Goal: Task Accomplishment & Management: Use online tool/utility

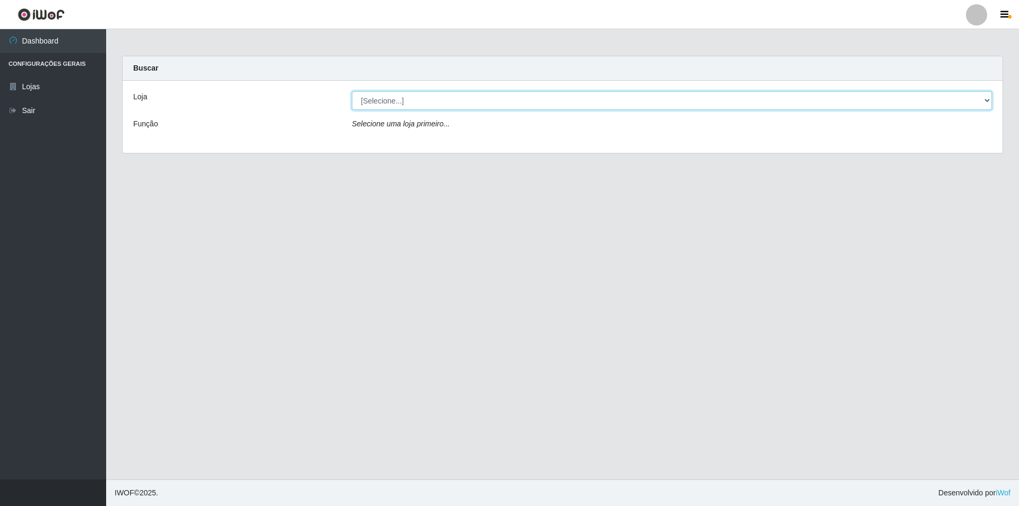
click at [987, 101] on select "[Selecione...] Atacado Vem - [STREET_ADDRESS]" at bounding box center [672, 100] width 640 height 19
select select "449"
click at [352, 91] on select "[Selecione...] Atacado Vem - [STREET_ADDRESS]" at bounding box center [672, 100] width 640 height 19
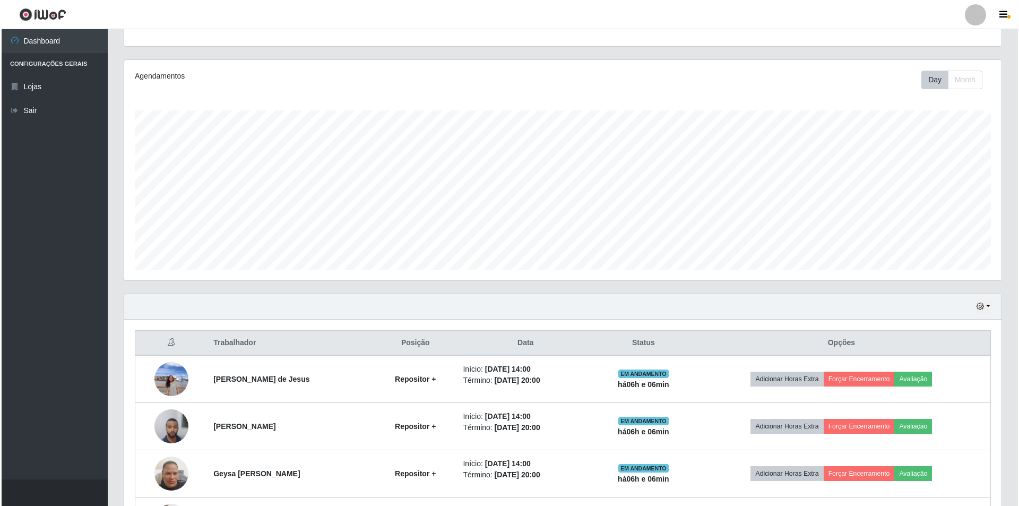
scroll to position [199, 0]
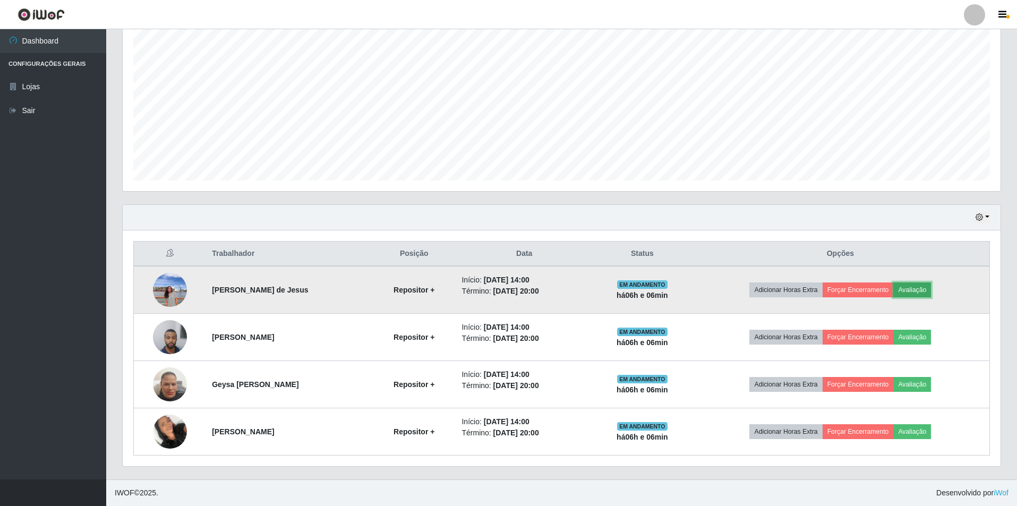
click at [931, 294] on button "Avaliação" at bounding box center [912, 289] width 38 height 15
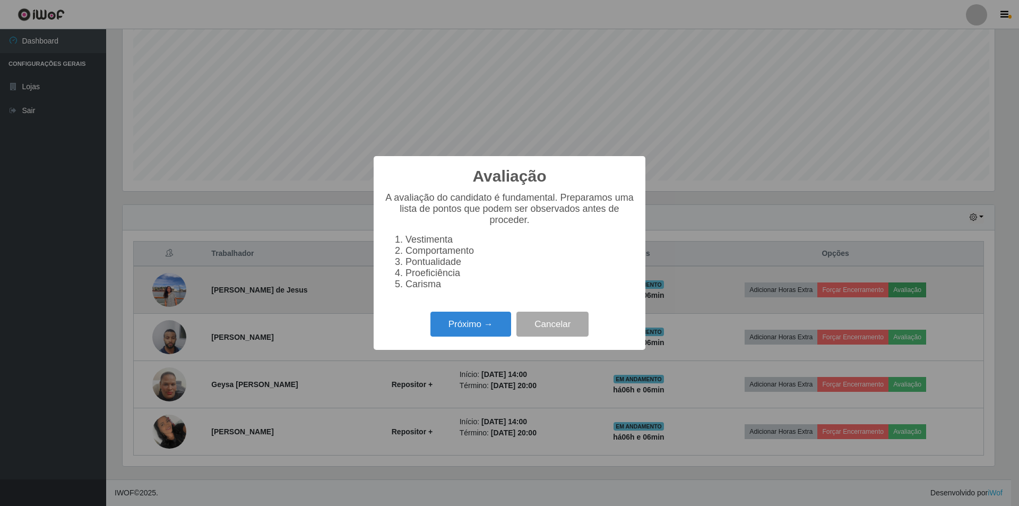
scroll to position [220, 872]
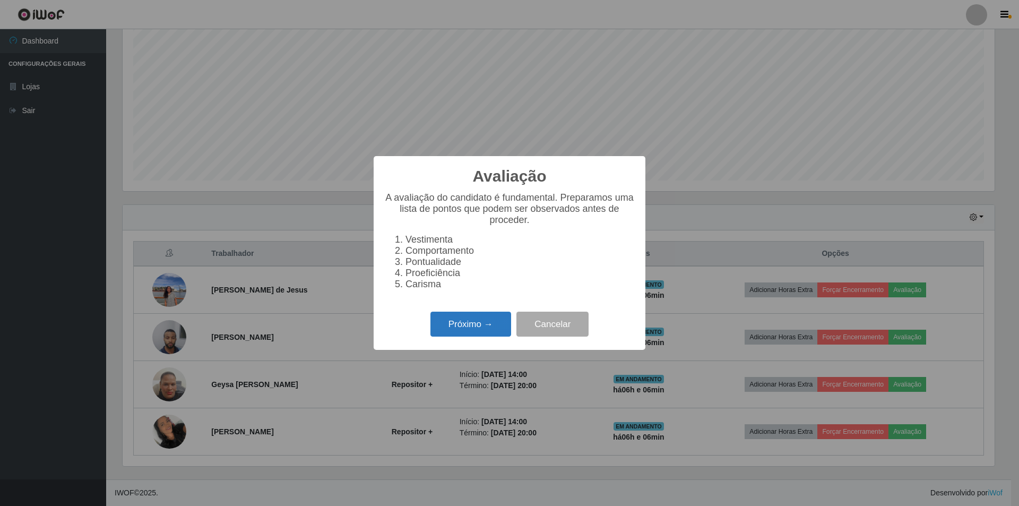
click at [469, 323] on button "Próximo →" at bounding box center [470, 324] width 81 height 25
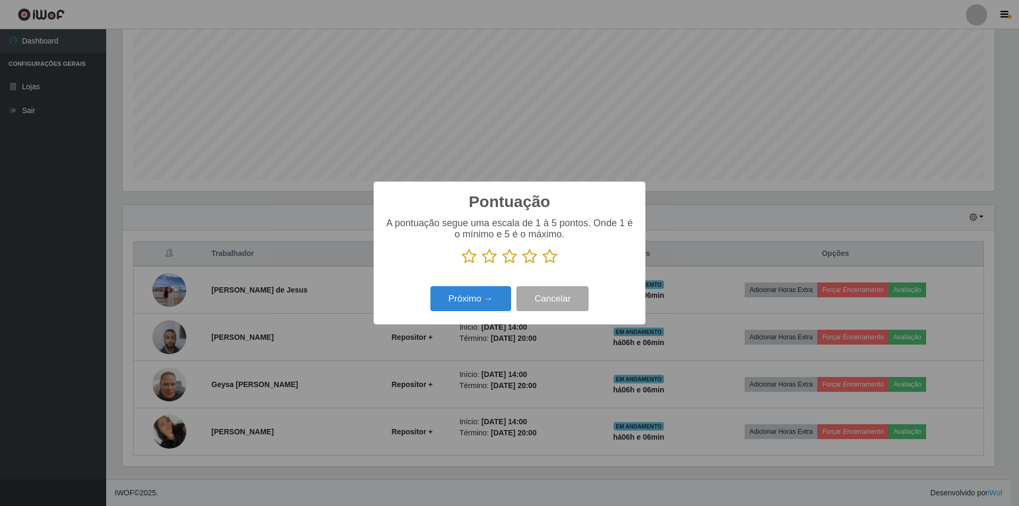
scroll to position [530593, 529941]
click at [530, 260] on icon at bounding box center [529, 256] width 15 height 16
click at [522, 264] on input "radio" at bounding box center [522, 264] width 0 height 0
click at [490, 299] on button "Próximo →" at bounding box center [470, 298] width 81 height 25
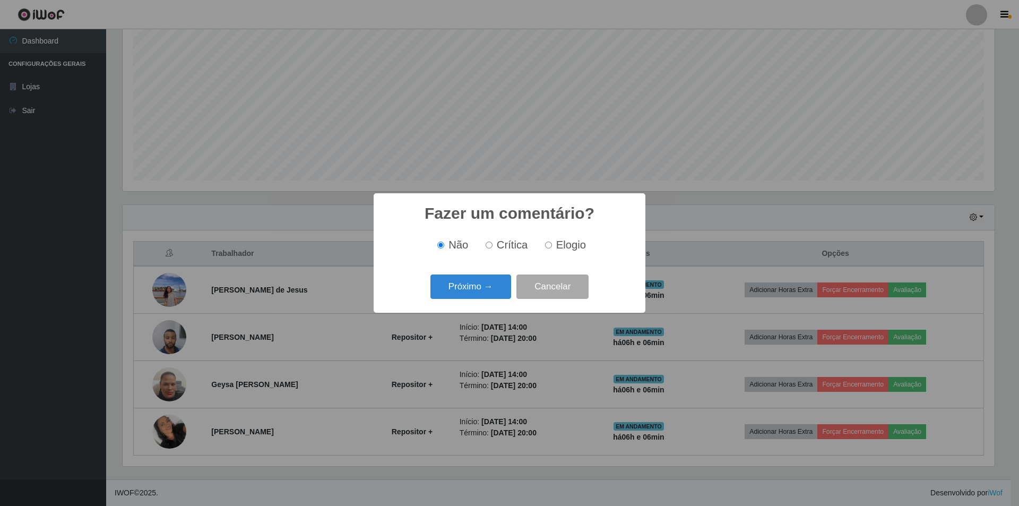
click at [489, 302] on div "Próximo → Cancelar" at bounding box center [509, 286] width 251 height 30
click at [497, 287] on button "Próximo →" at bounding box center [470, 286] width 81 height 25
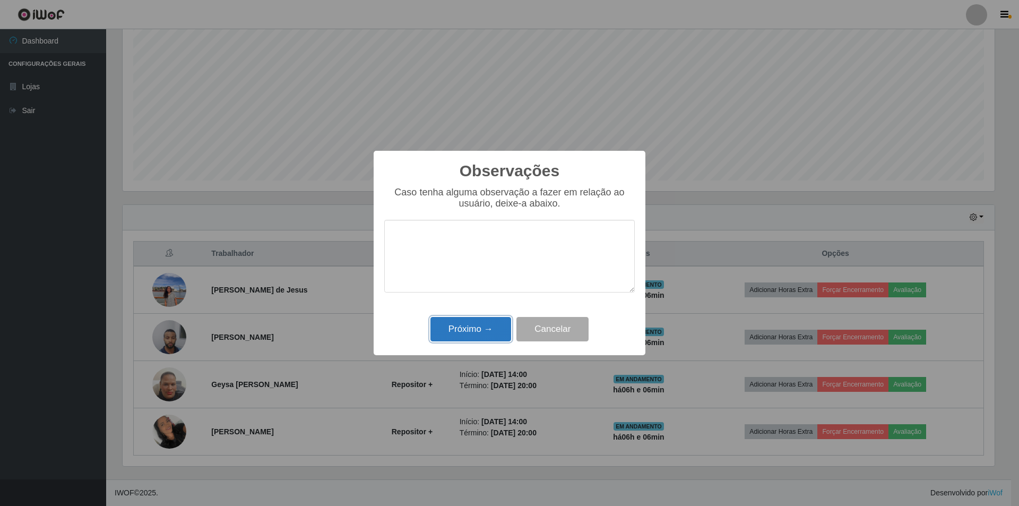
click at [488, 320] on button "Próximo →" at bounding box center [470, 329] width 81 height 25
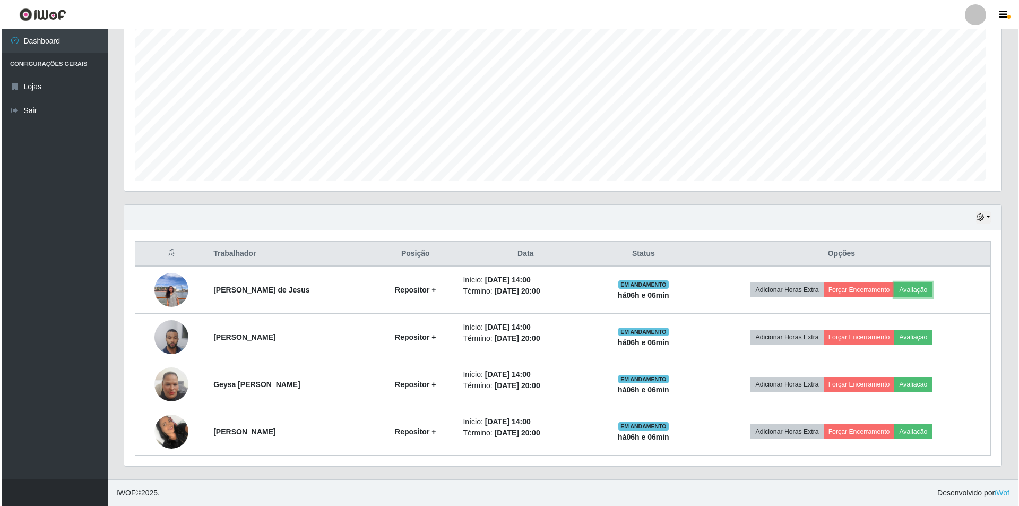
scroll to position [220, 877]
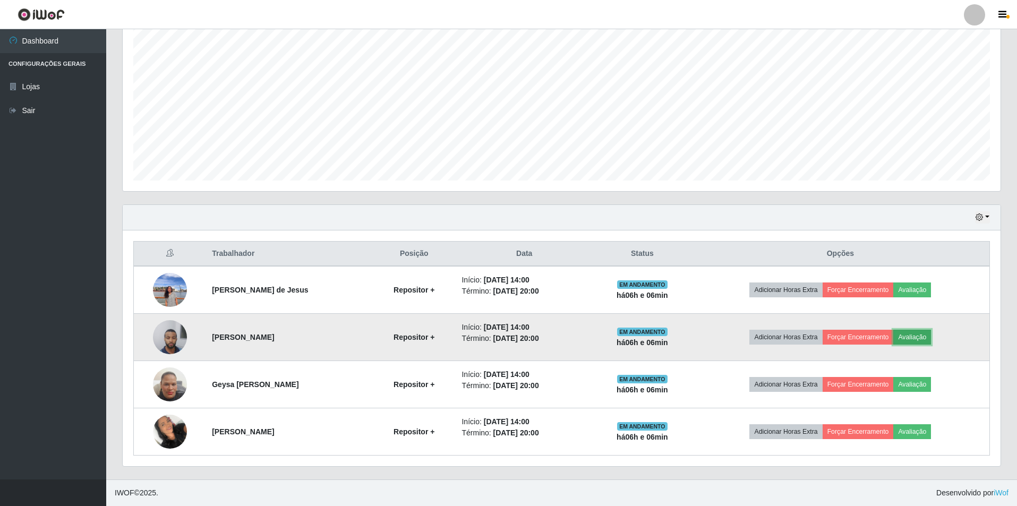
click at [931, 335] on button "Avaliação" at bounding box center [912, 337] width 38 height 15
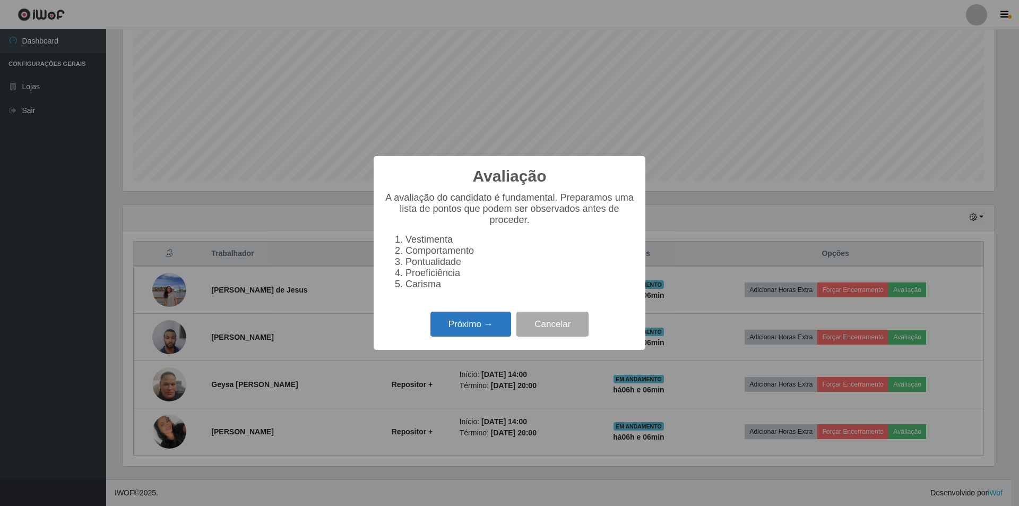
click at [466, 331] on button "Próximo →" at bounding box center [470, 324] width 81 height 25
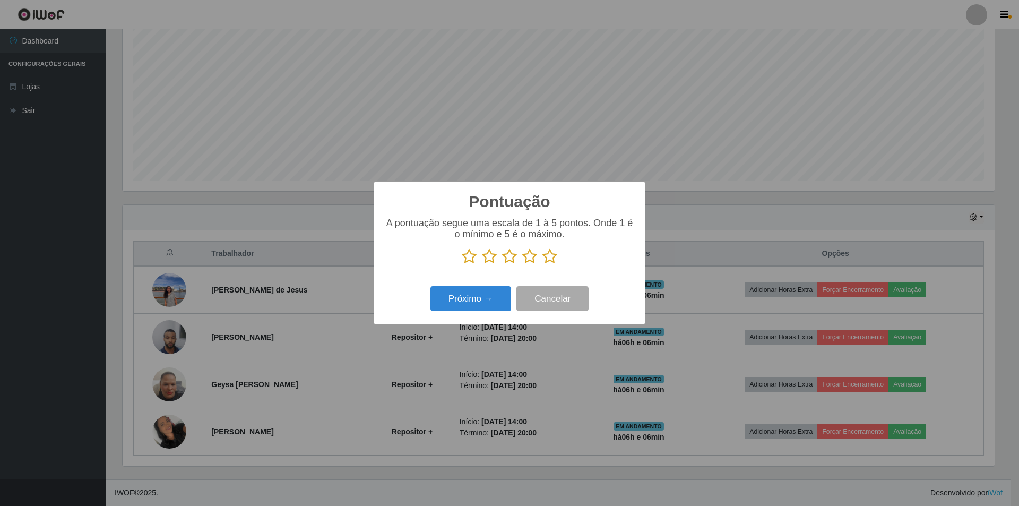
scroll to position [530593, 529941]
click at [533, 259] on icon at bounding box center [529, 256] width 15 height 16
click at [522, 264] on input "radio" at bounding box center [522, 264] width 0 height 0
click at [489, 300] on button "Próximo →" at bounding box center [470, 298] width 81 height 25
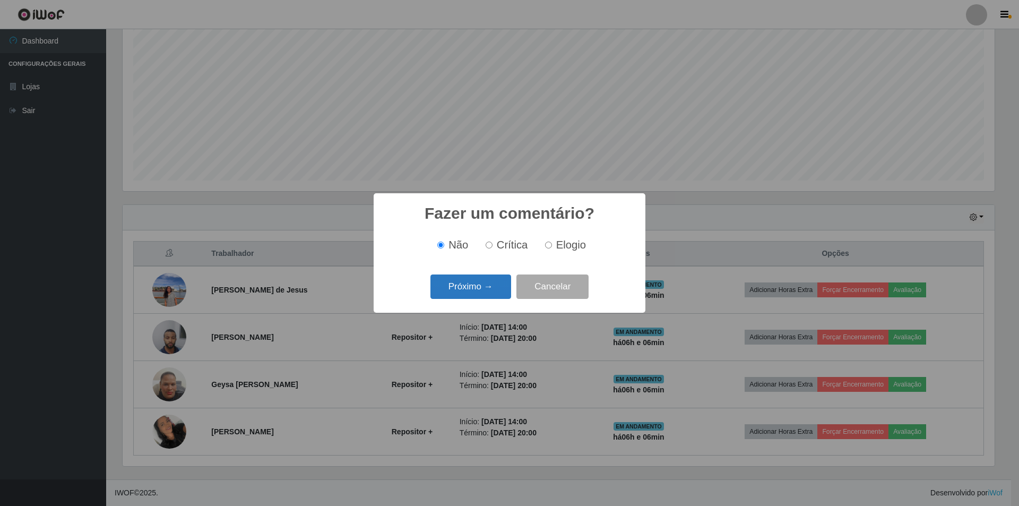
click at [485, 290] on button "Próximo →" at bounding box center [470, 286] width 81 height 25
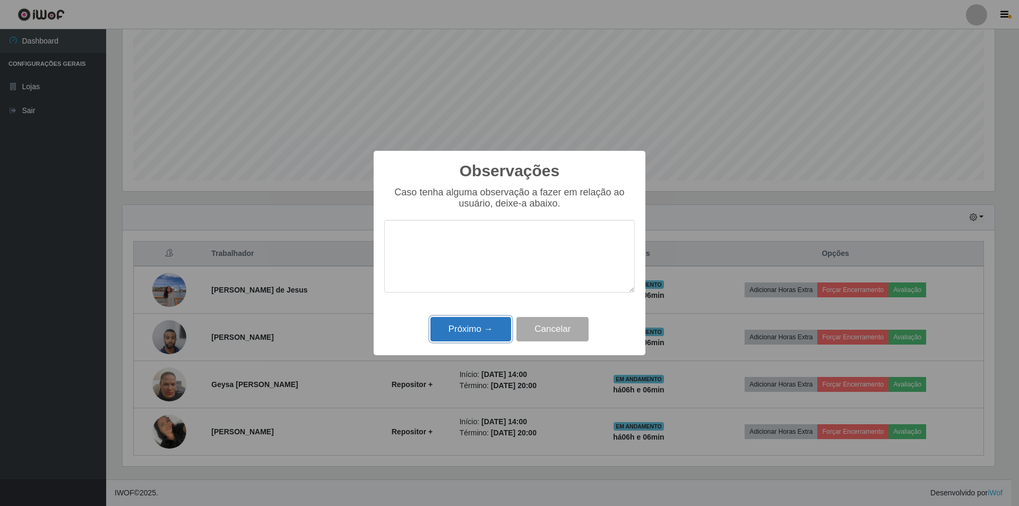
click at [481, 330] on button "Próximo →" at bounding box center [470, 329] width 81 height 25
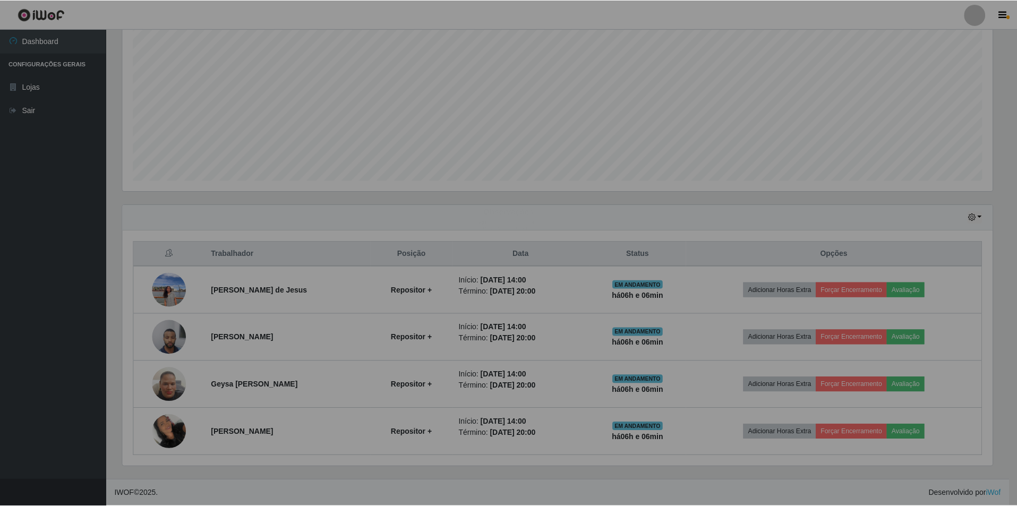
scroll to position [220, 877]
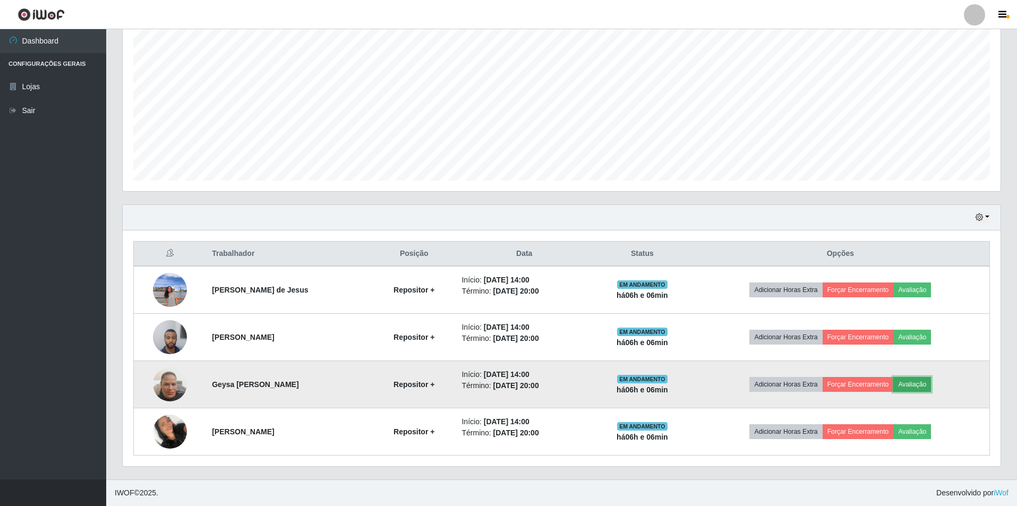
click at [923, 379] on button "Avaliação" at bounding box center [912, 384] width 38 height 15
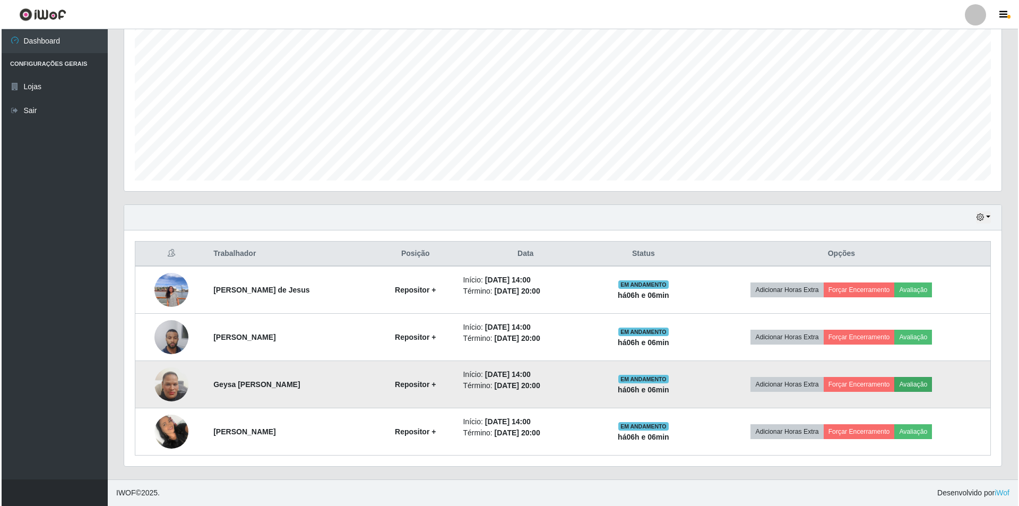
scroll to position [220, 872]
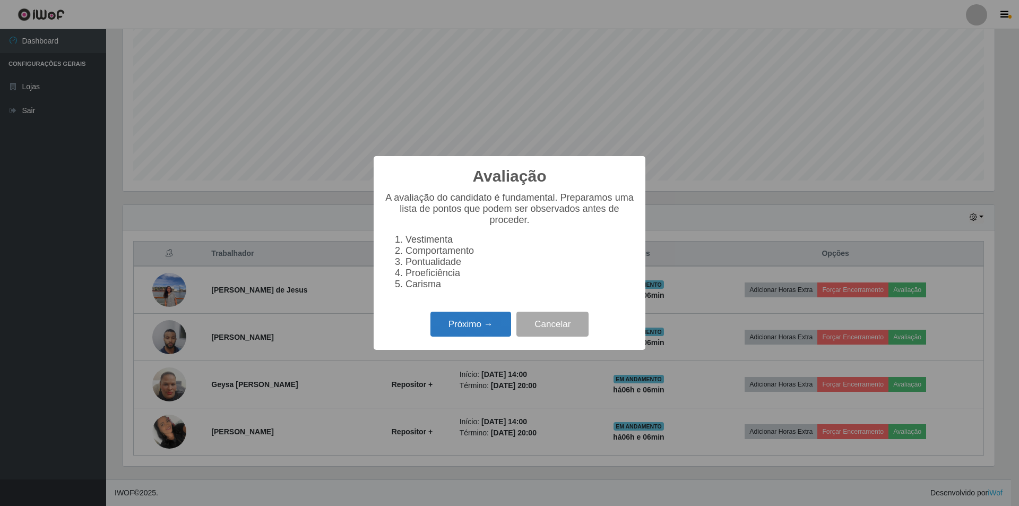
click at [468, 326] on button "Próximo →" at bounding box center [470, 324] width 81 height 25
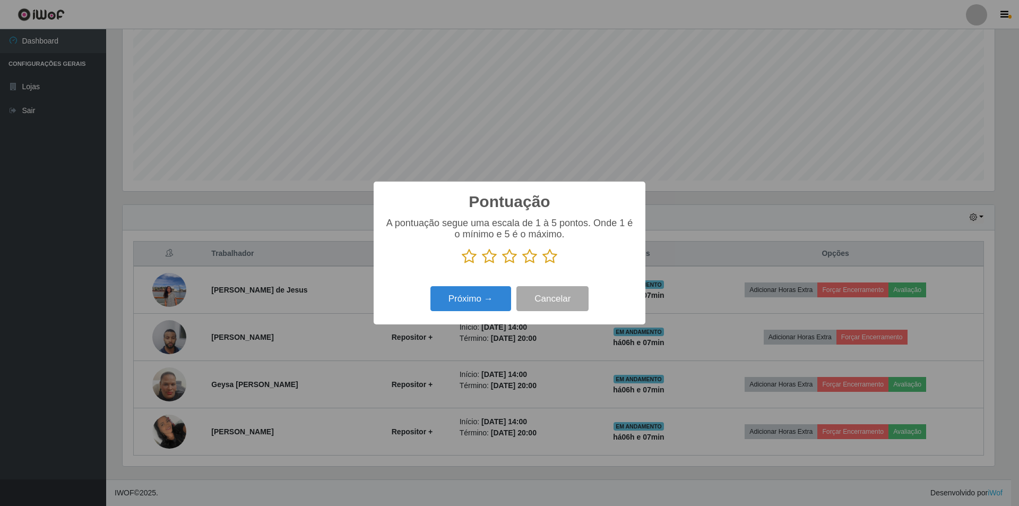
click at [521, 257] on p at bounding box center [509, 256] width 251 height 16
click at [532, 260] on icon at bounding box center [529, 256] width 15 height 16
click at [522, 264] on input "radio" at bounding box center [522, 264] width 0 height 0
click at [499, 302] on button "Próximo →" at bounding box center [470, 298] width 81 height 25
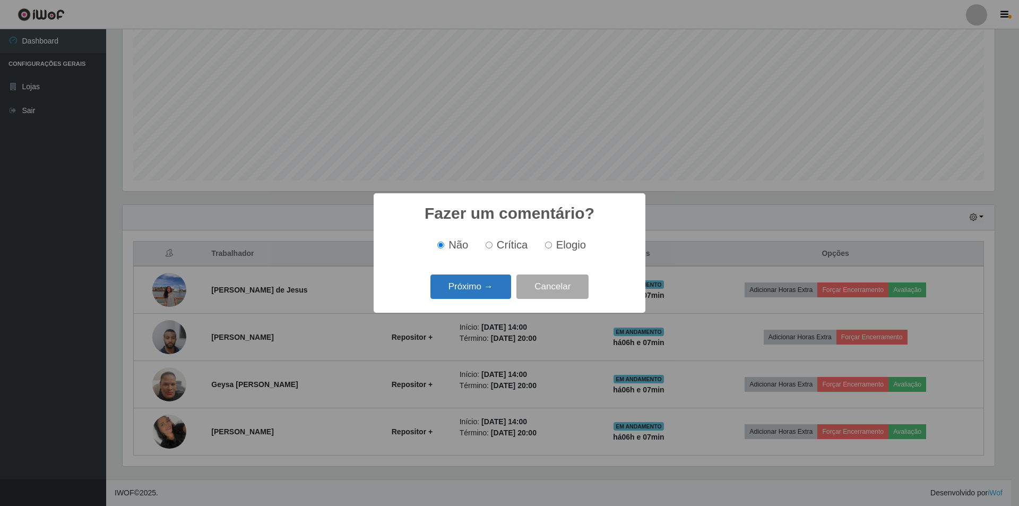
click at [496, 291] on button "Próximo →" at bounding box center [470, 286] width 81 height 25
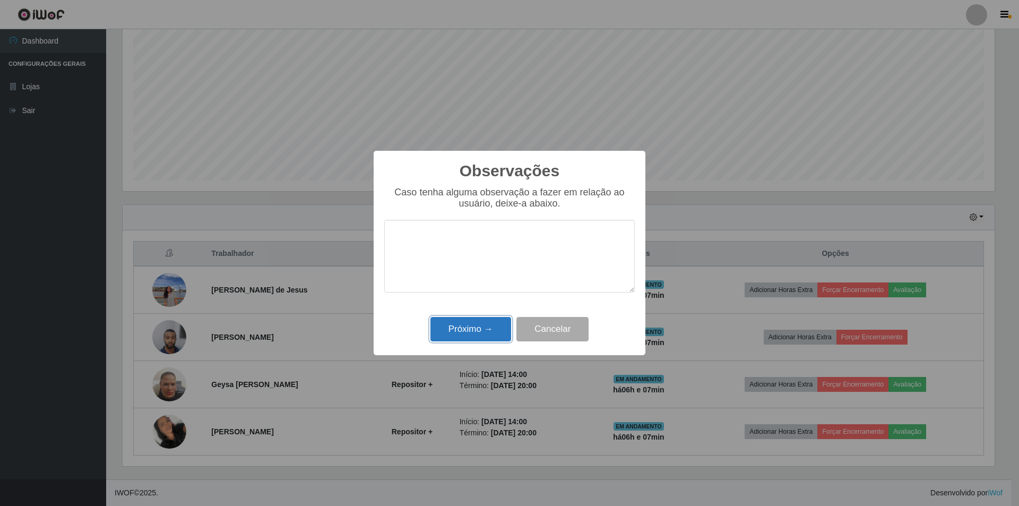
click at [454, 321] on button "Próximo →" at bounding box center [470, 329] width 81 height 25
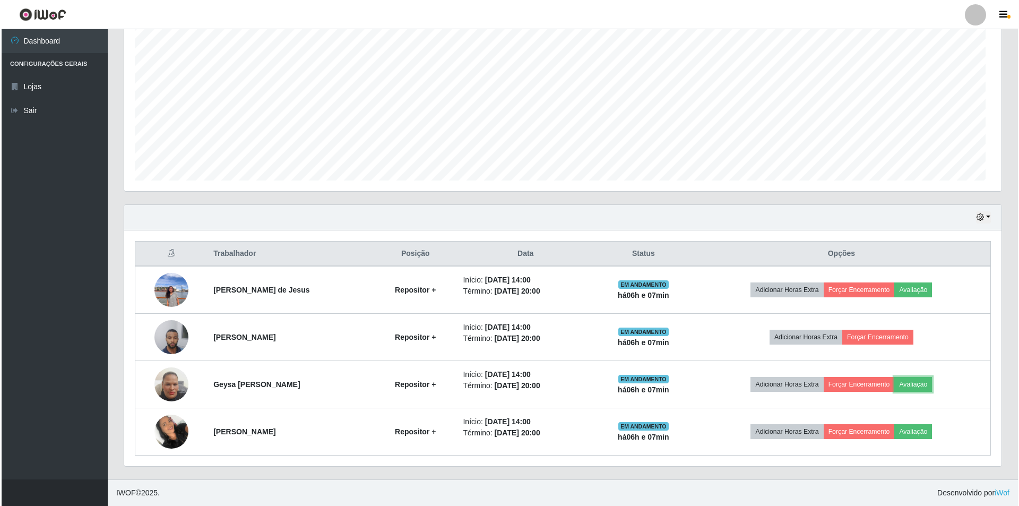
scroll to position [220, 877]
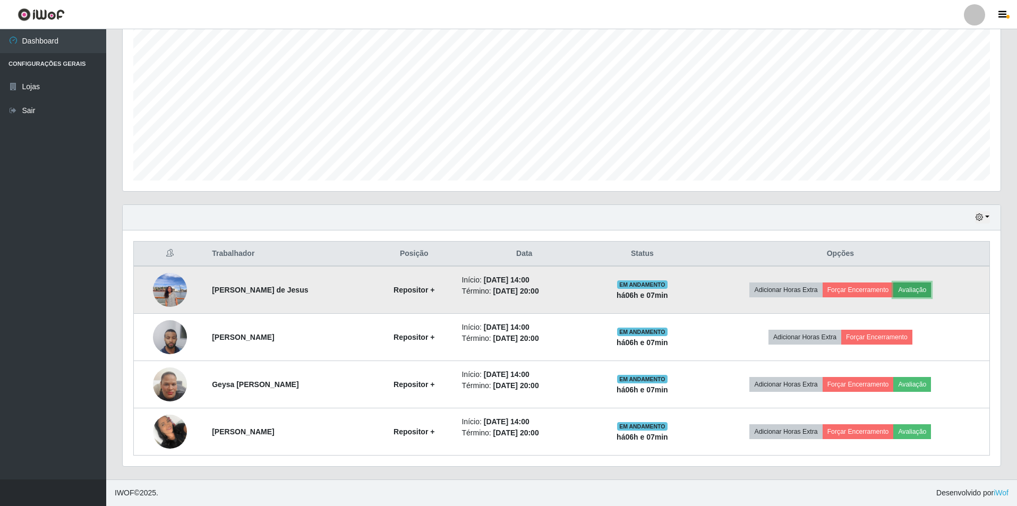
click at [927, 286] on button "Avaliação" at bounding box center [912, 289] width 38 height 15
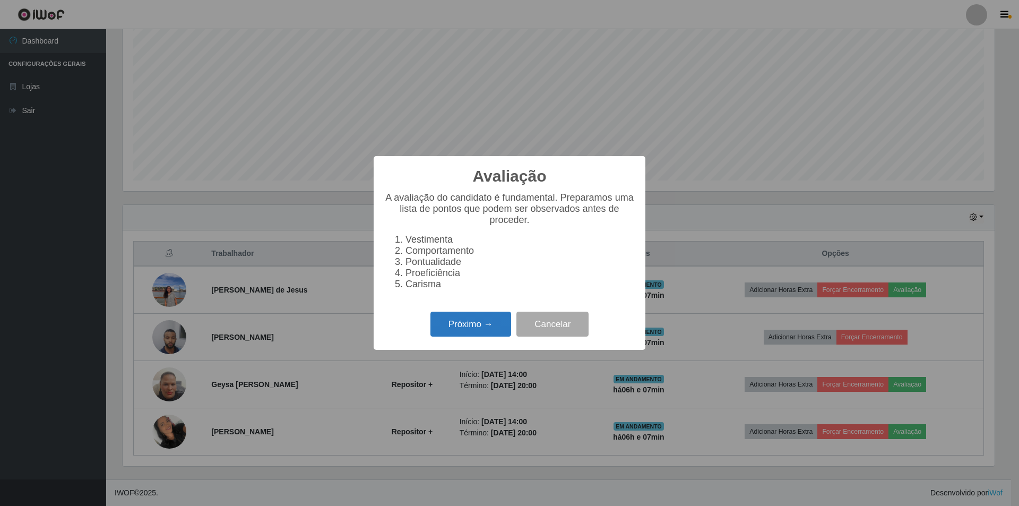
click at [484, 331] on button "Próximo →" at bounding box center [470, 324] width 81 height 25
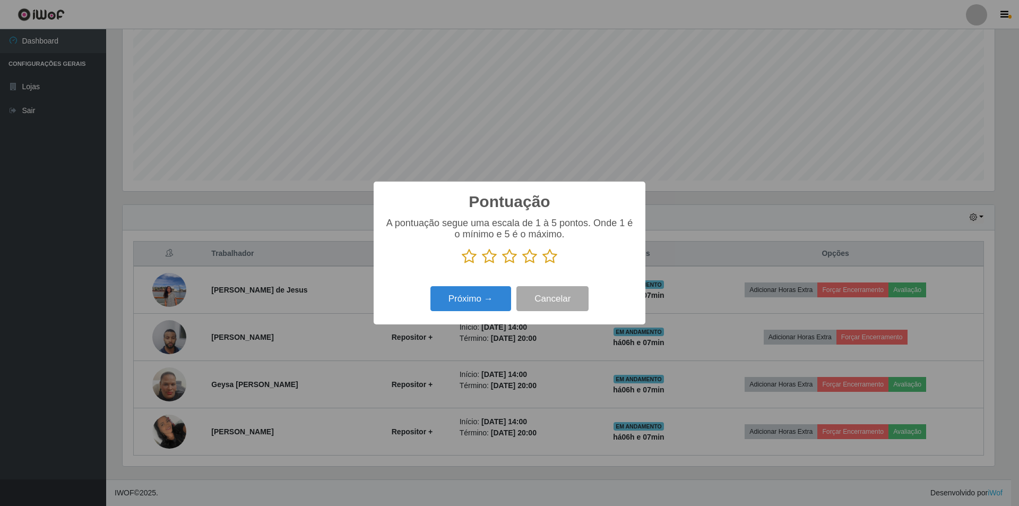
scroll to position [530593, 529941]
click at [531, 256] on icon at bounding box center [529, 256] width 15 height 16
click at [522, 264] on input "radio" at bounding box center [522, 264] width 0 height 0
click at [465, 296] on button "Próximo →" at bounding box center [470, 298] width 81 height 25
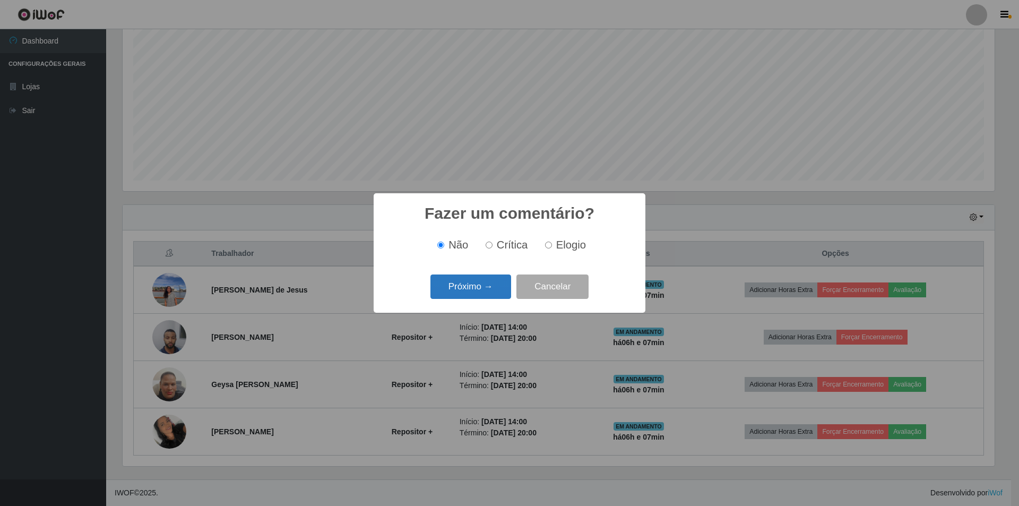
click at [477, 290] on button "Próximo →" at bounding box center [470, 286] width 81 height 25
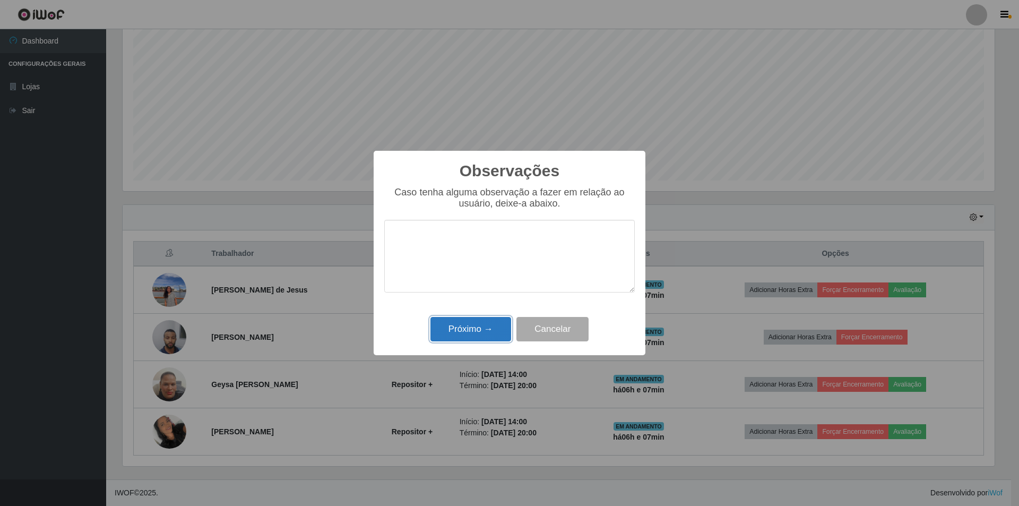
click at [469, 322] on button "Próximo →" at bounding box center [470, 329] width 81 height 25
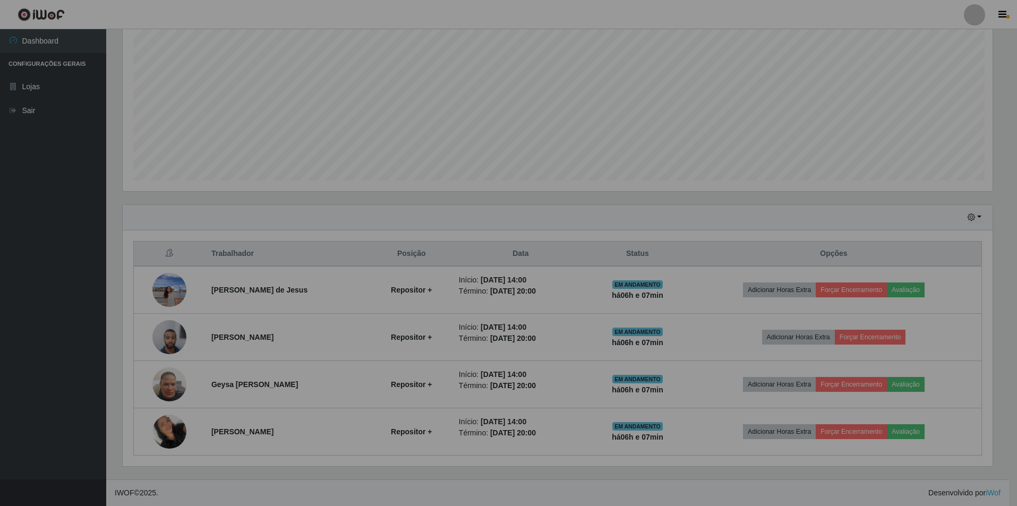
scroll to position [220, 877]
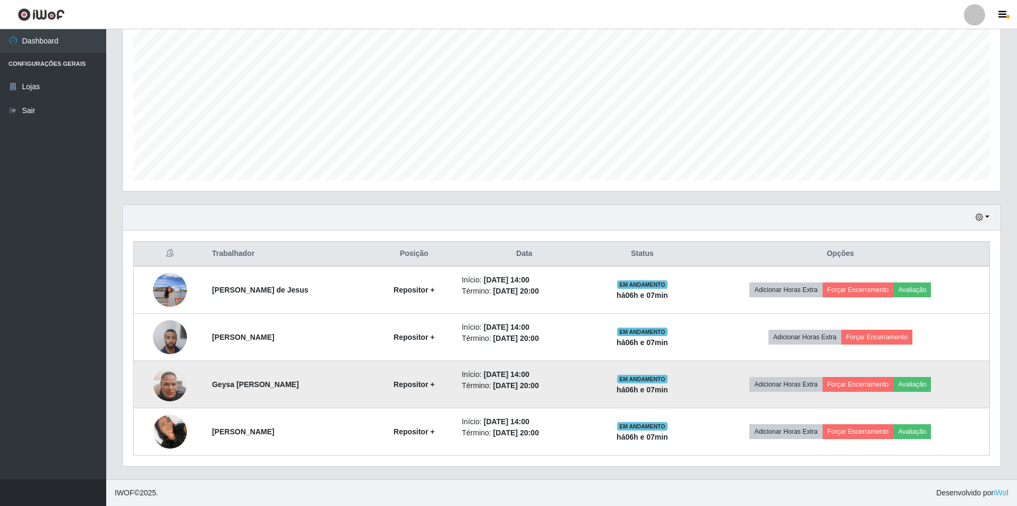
click at [939, 393] on td "Adicionar Horas Extra Forçar Encerramento Avaliação" at bounding box center [840, 384] width 298 height 47
click at [926, 379] on button "Avaliação" at bounding box center [912, 384] width 38 height 15
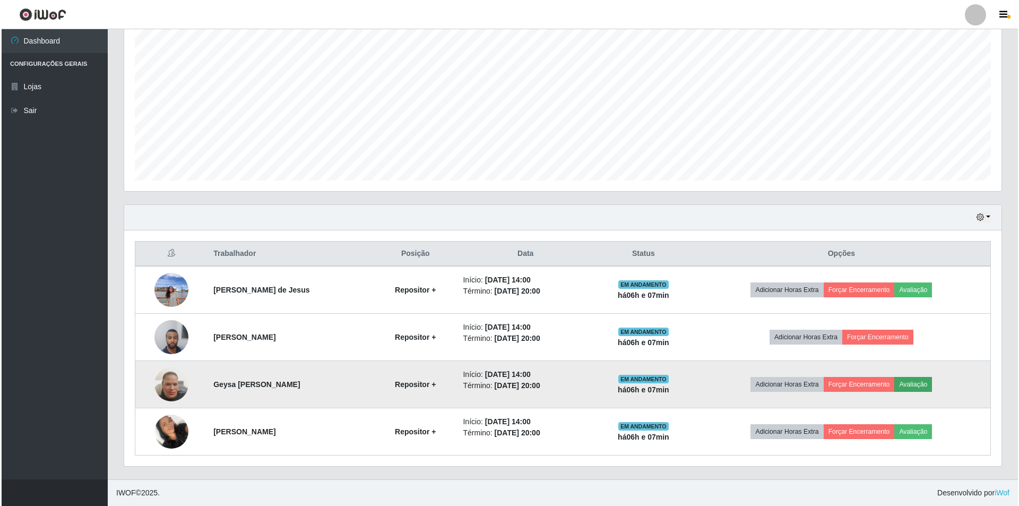
scroll to position [0, 0]
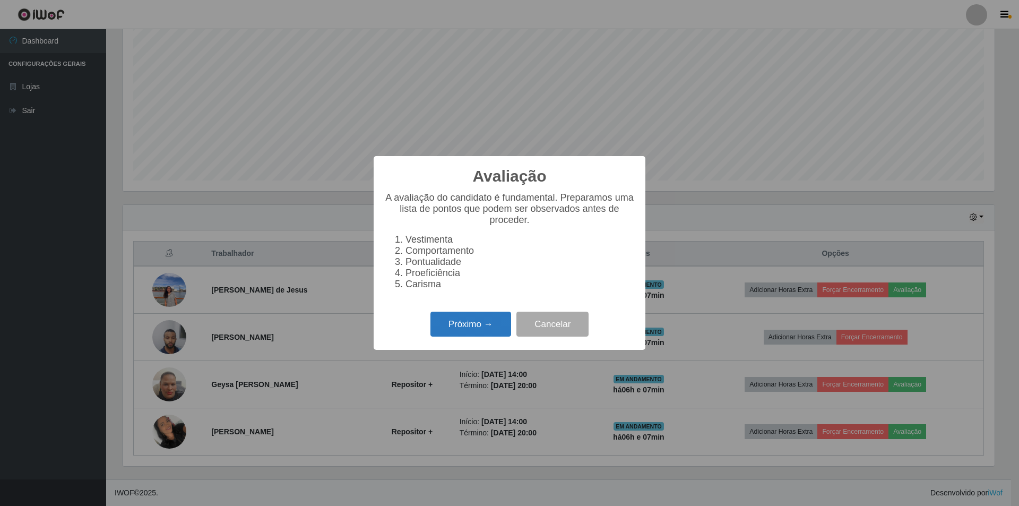
click at [456, 328] on button "Próximo →" at bounding box center [470, 324] width 81 height 25
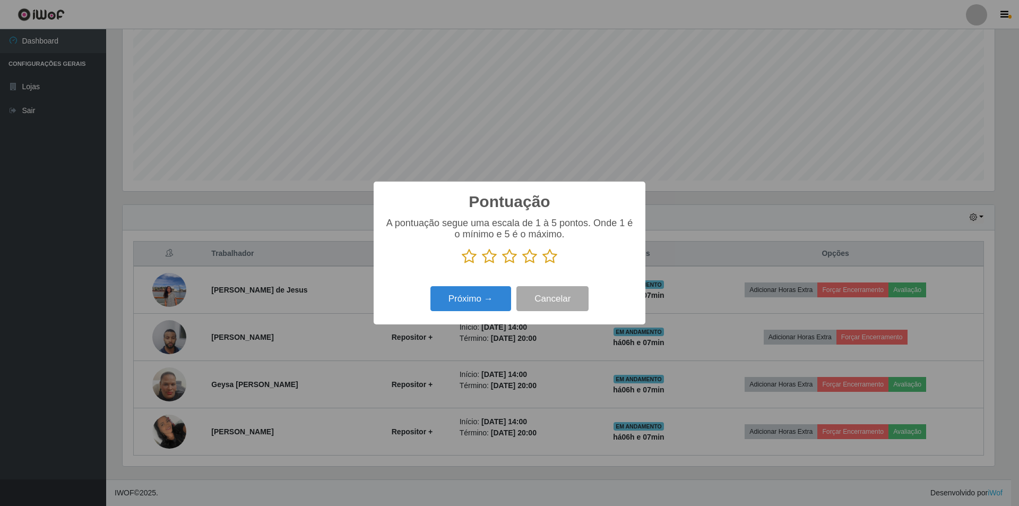
click at [527, 255] on icon at bounding box center [529, 256] width 15 height 16
click at [522, 264] on input "radio" at bounding box center [522, 264] width 0 height 0
click at [444, 304] on button "Próximo →" at bounding box center [470, 298] width 81 height 25
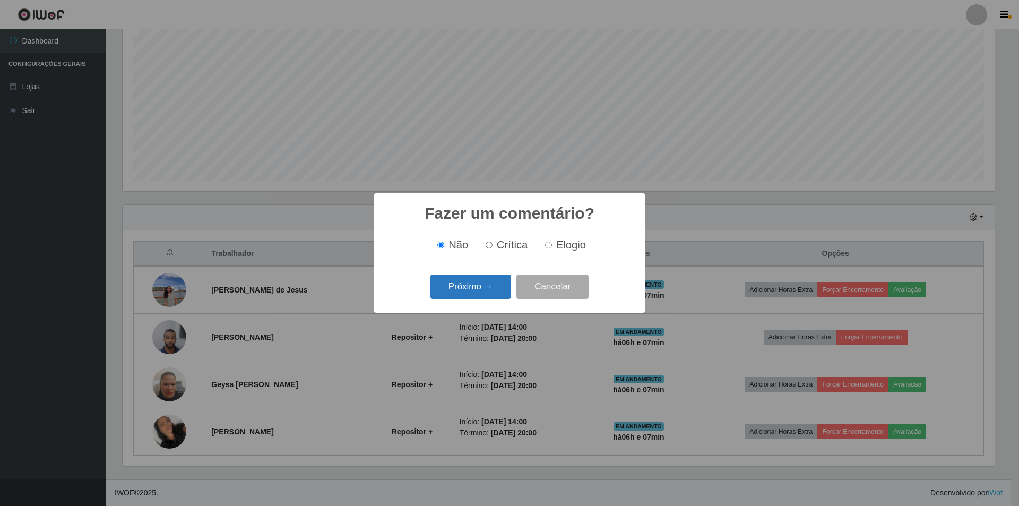
click at [452, 297] on button "Próximo →" at bounding box center [470, 286] width 81 height 25
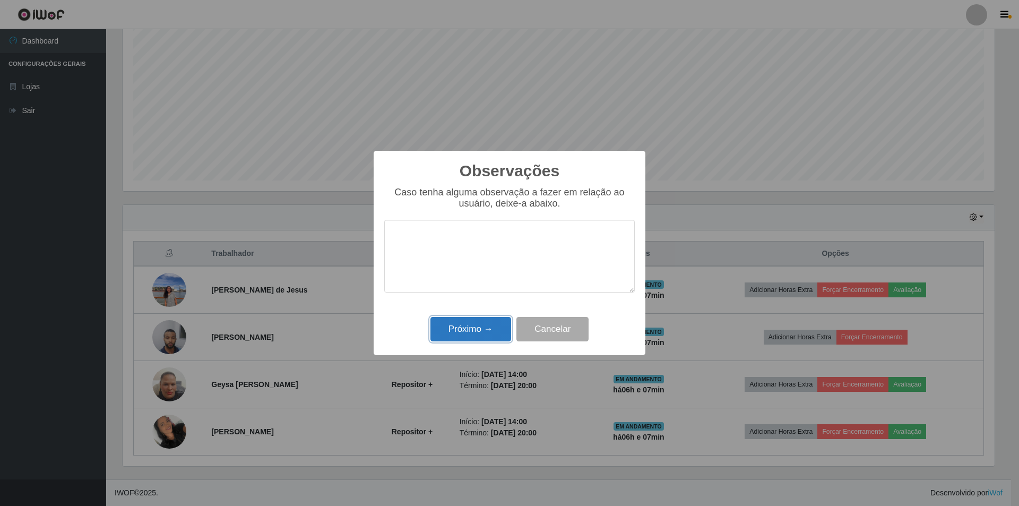
click at [461, 331] on button "Próximo →" at bounding box center [470, 329] width 81 height 25
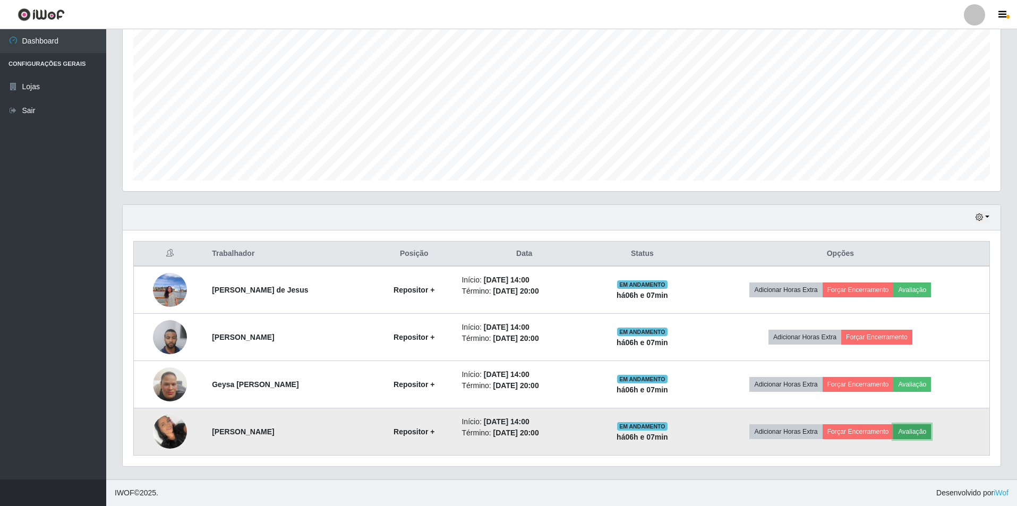
click at [919, 432] on button "Avaliação" at bounding box center [912, 431] width 38 height 15
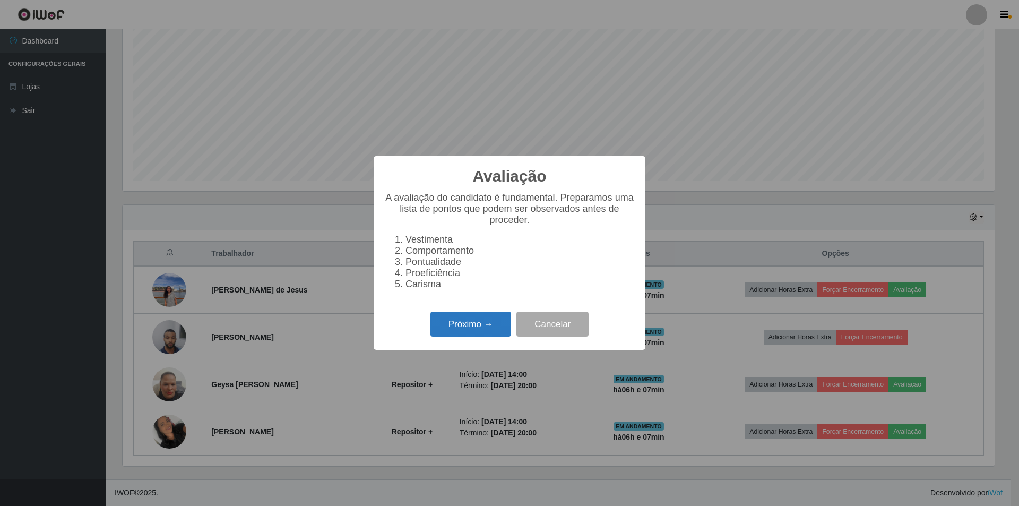
click at [464, 329] on button "Próximo →" at bounding box center [470, 324] width 81 height 25
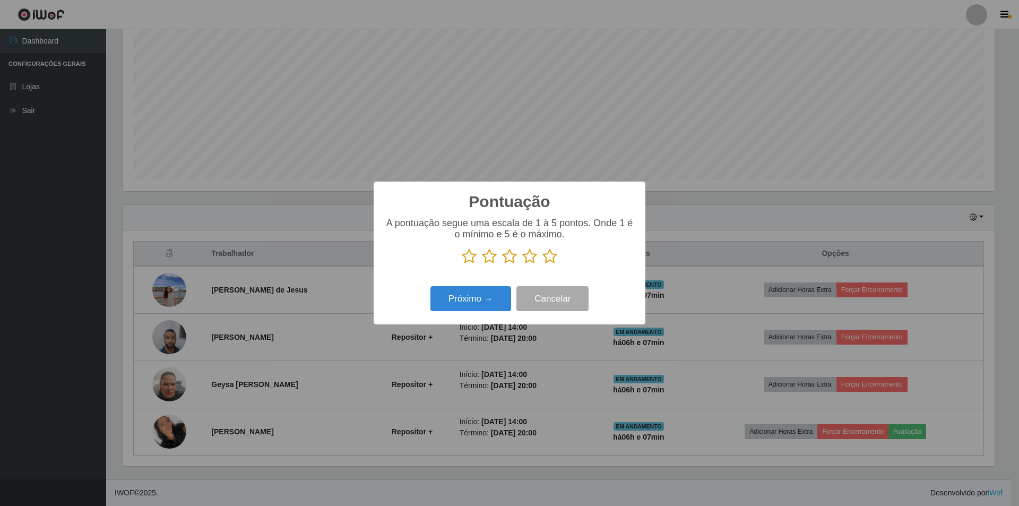
click at [531, 259] on icon at bounding box center [529, 256] width 15 height 16
click at [522, 264] on input "radio" at bounding box center [522, 264] width 0 height 0
click at [463, 303] on button "Próximo →" at bounding box center [470, 298] width 81 height 25
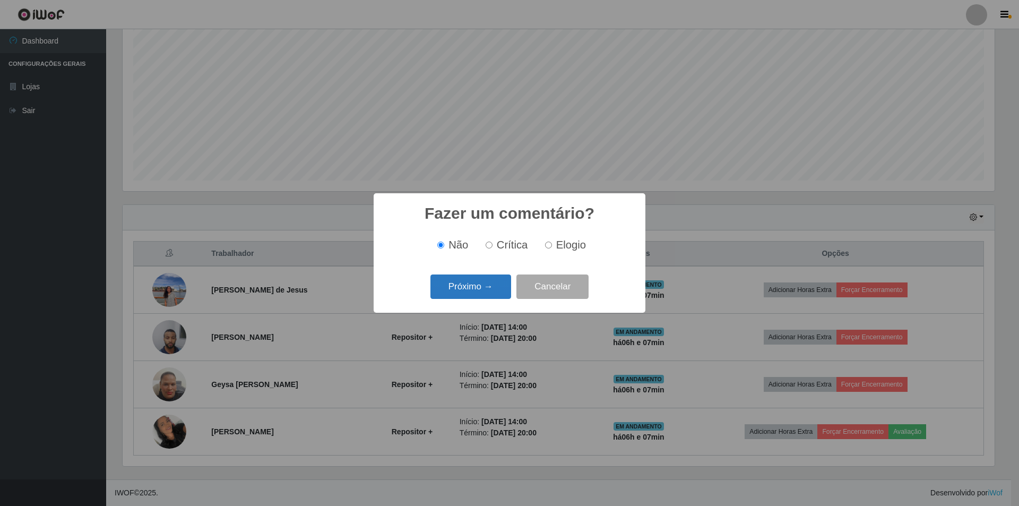
click at [476, 287] on button "Próximo →" at bounding box center [470, 286] width 81 height 25
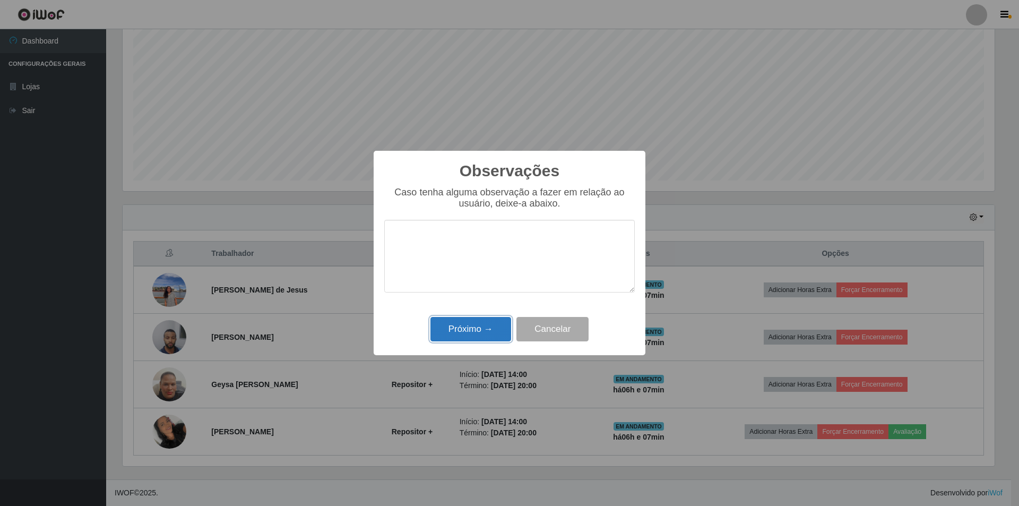
click at [477, 332] on button "Próximo →" at bounding box center [470, 329] width 81 height 25
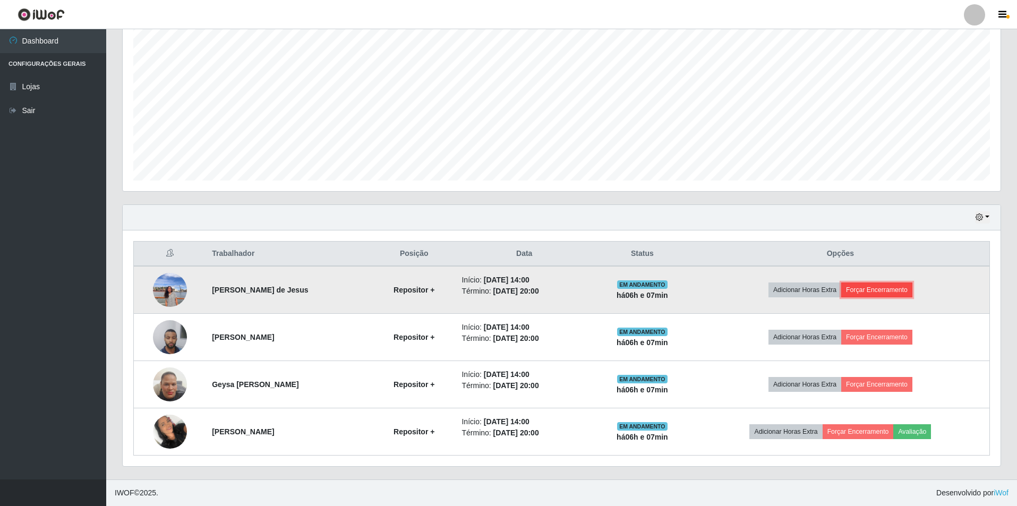
click at [876, 292] on button "Forçar Encerramento" at bounding box center [876, 289] width 71 height 15
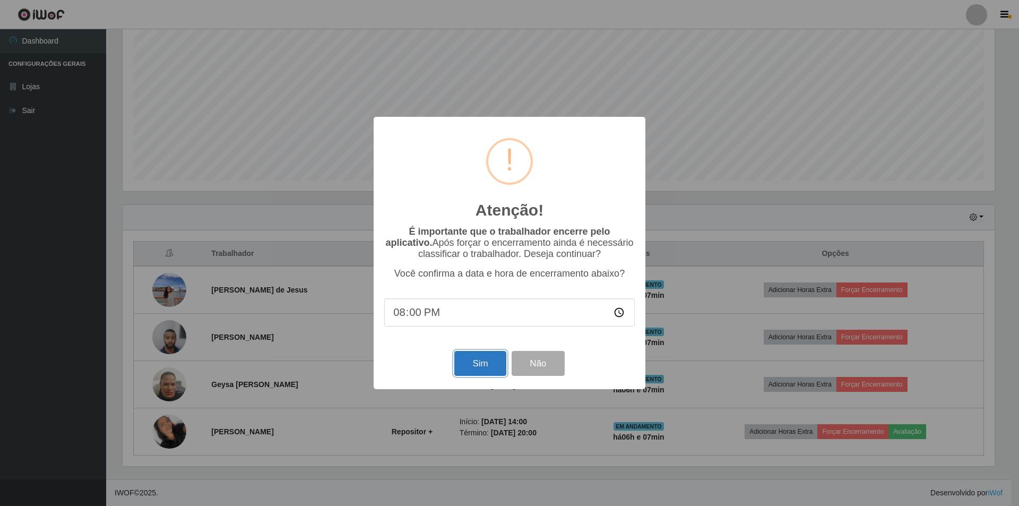
click at [478, 360] on button "Sim" at bounding box center [479, 363] width 51 height 25
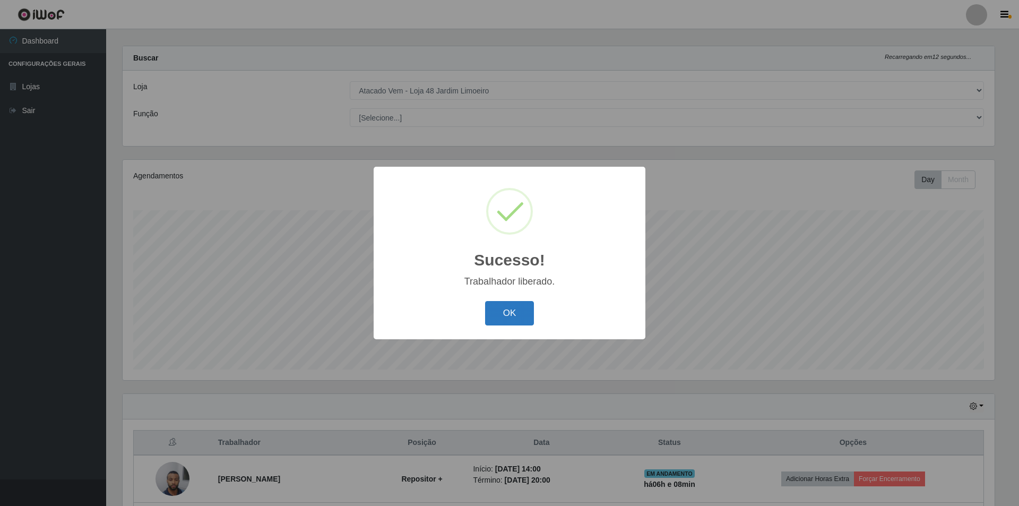
click at [506, 309] on button "OK" at bounding box center [509, 313] width 49 height 25
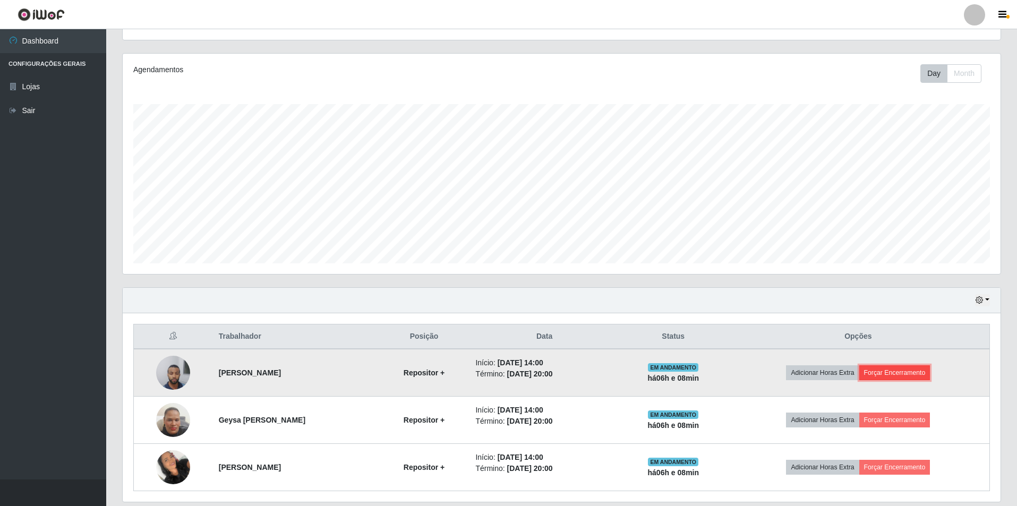
click at [930, 373] on button "Forçar Encerramento" at bounding box center [894, 372] width 71 height 15
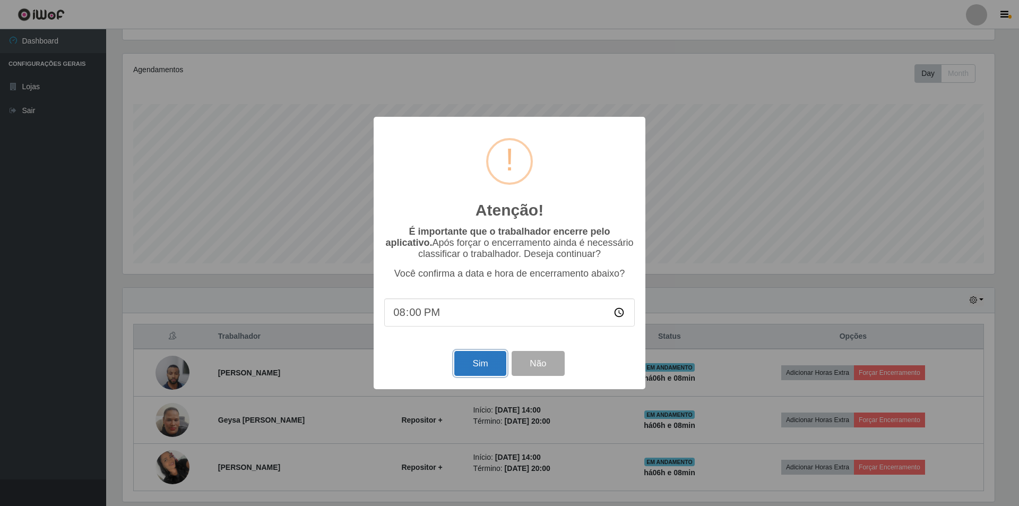
click at [474, 367] on button "Sim" at bounding box center [479, 363] width 51 height 25
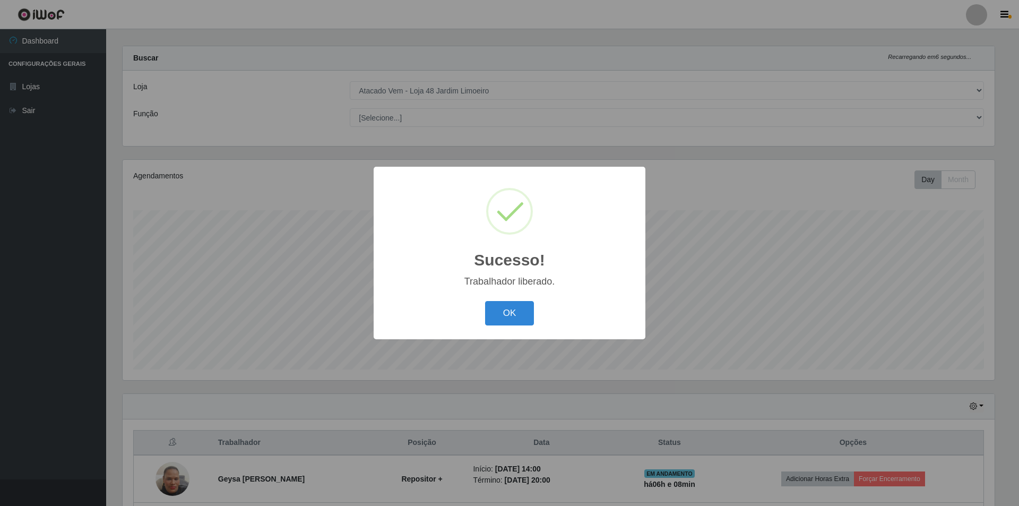
click at [491, 331] on div "Sucesso! × Trabalhador liberado. OK Cancel" at bounding box center [510, 253] width 272 height 172
click at [504, 314] on button "OK" at bounding box center [509, 313] width 49 height 25
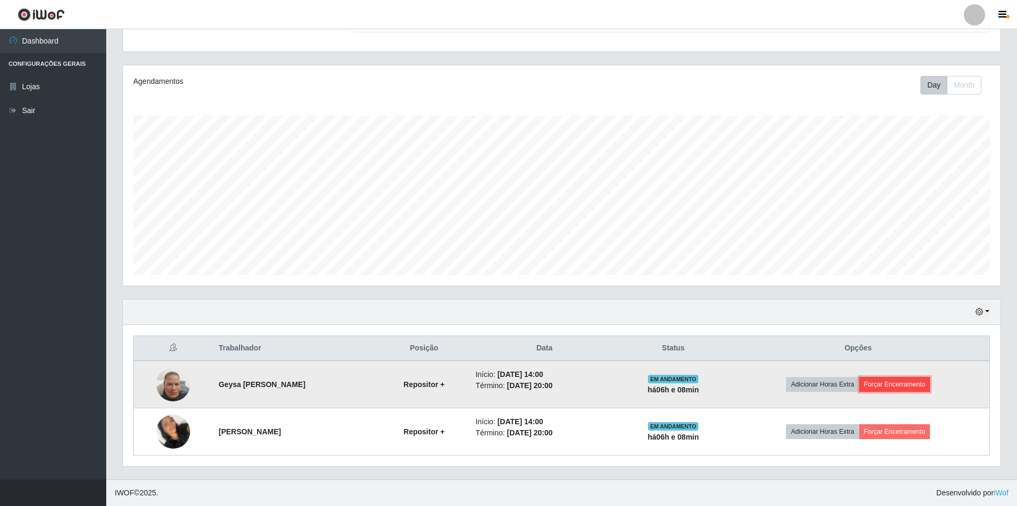
click at [907, 380] on button "Forçar Encerramento" at bounding box center [894, 384] width 71 height 15
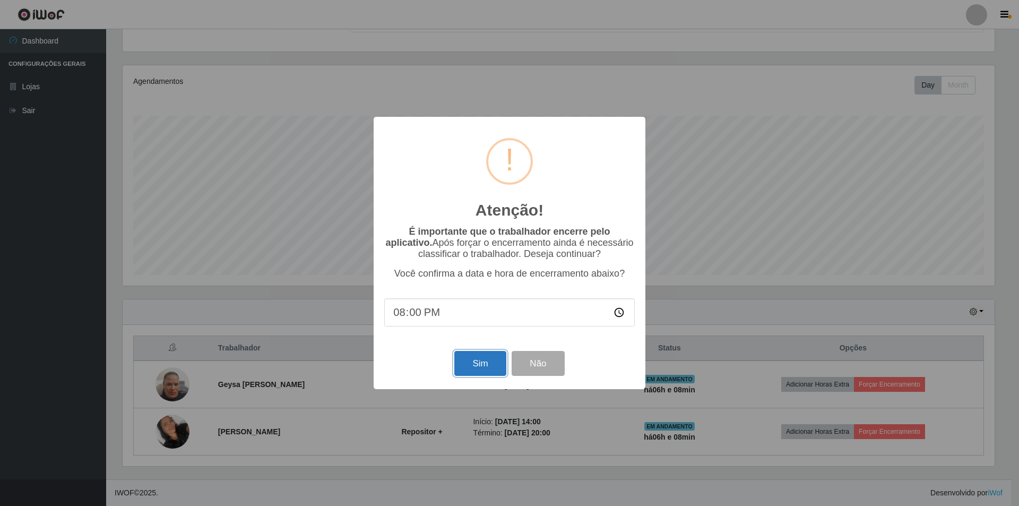
click at [470, 354] on button "Sim" at bounding box center [479, 363] width 51 height 25
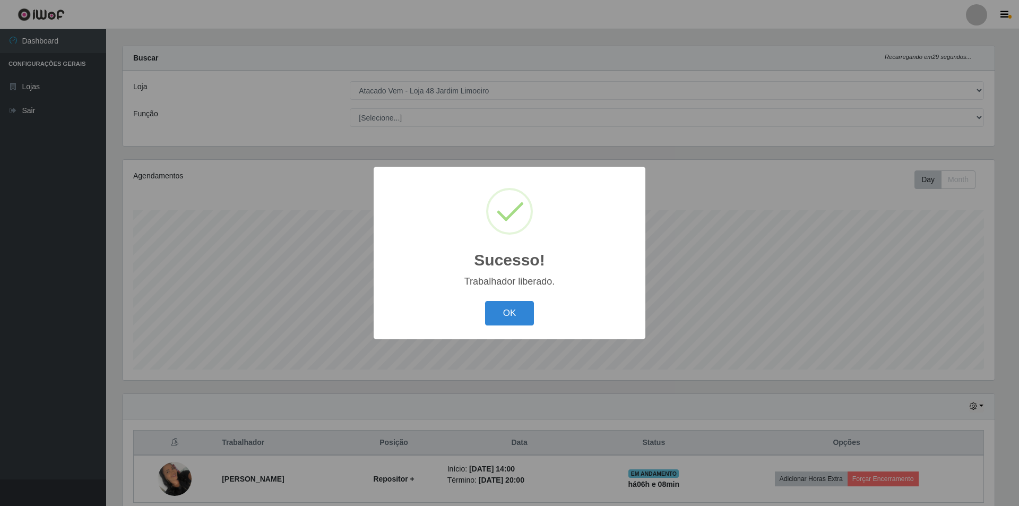
click at [489, 300] on div "OK Cancel" at bounding box center [509, 313] width 251 height 30
click at [510, 312] on button "OK" at bounding box center [509, 313] width 49 height 25
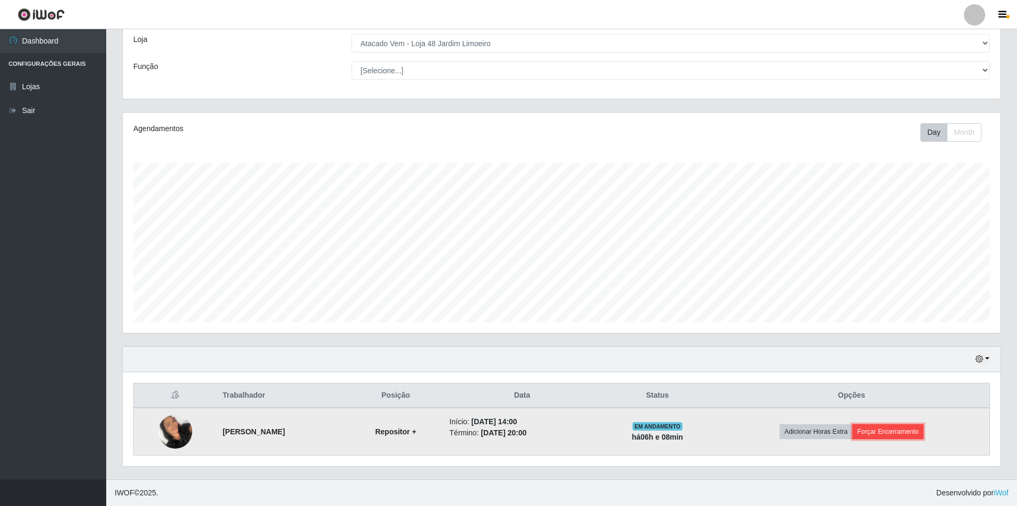
click at [923, 427] on button "Forçar Encerramento" at bounding box center [887, 431] width 71 height 15
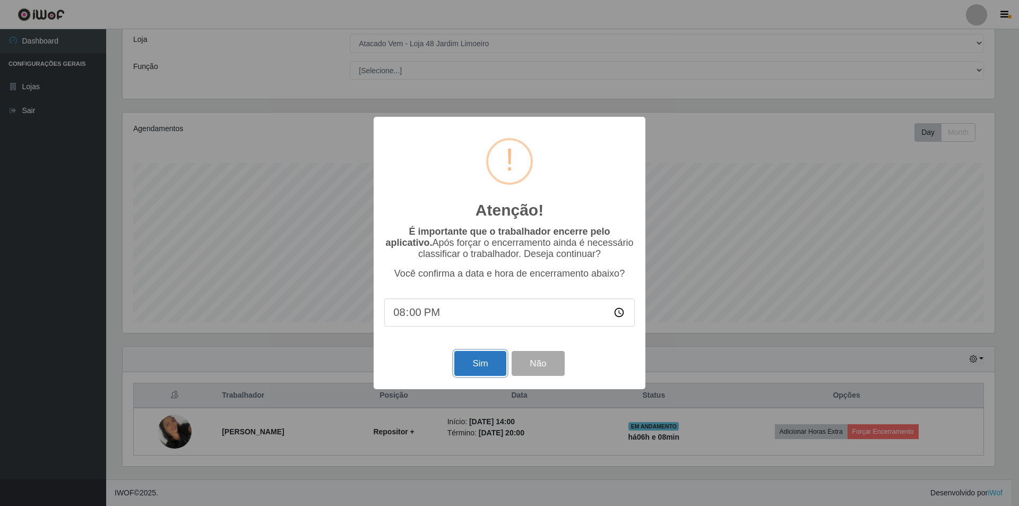
click at [478, 365] on button "Sim" at bounding box center [479, 363] width 51 height 25
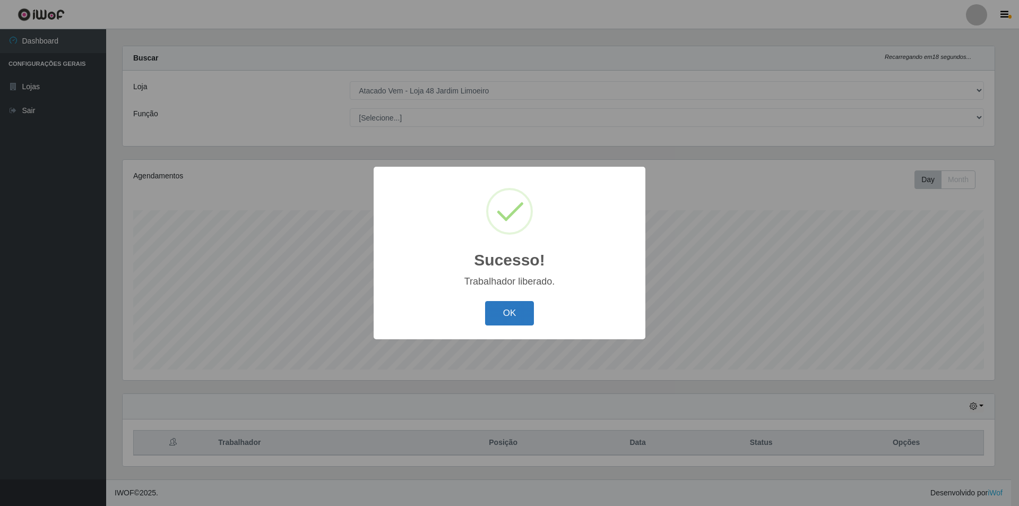
click at [509, 321] on button "OK" at bounding box center [509, 313] width 49 height 25
